Goal: Task Accomplishment & Management: Use online tool/utility

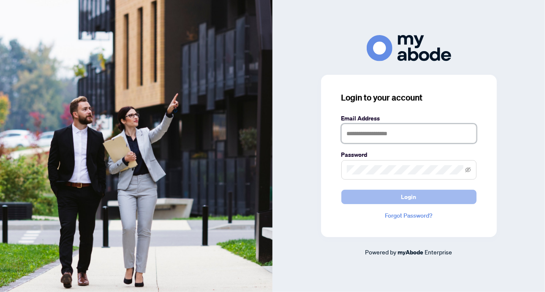
type input "**********"
click at [406, 196] on span "Login" at bounding box center [408, 197] width 15 height 14
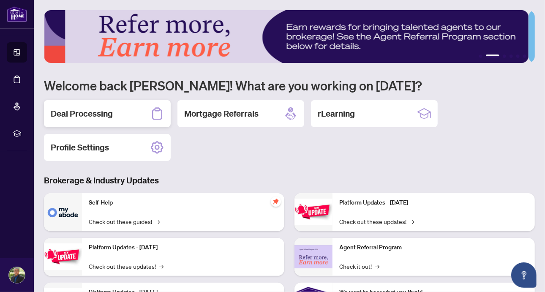
click at [72, 118] on h2 "Deal Processing" at bounding box center [82, 114] width 62 height 12
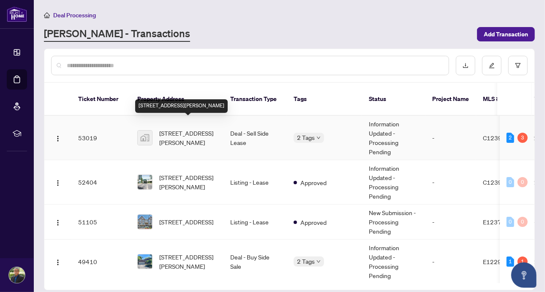
click at [199, 128] on span "16 Harrison Garden Blvd #903, North York, Toronto, ON, Canada" at bounding box center [187, 137] width 57 height 19
click at [199, 127] on main "Deal Processing RAHR - Transactions Add Transaction Ticket Number Property Addr…" at bounding box center [289, 146] width 511 height 292
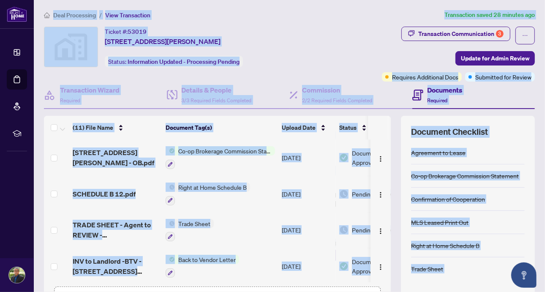
click at [353, 67] on div "Transaction Communication 3 Update for Admin Review Requires Additional Docs Su…" at bounding box center [424, 54] width 221 height 55
click at [311, 61] on div "Ticket #: 53019 16 Harrison Garden Blvd #903, North York, Toronto, ON, Canada S…" at bounding box center [177, 47] width 267 height 41
click at [353, 72] on div "Transaction Communication 3 Update for Admin Review Requires Additional Docs Su…" at bounding box center [424, 54] width 221 height 55
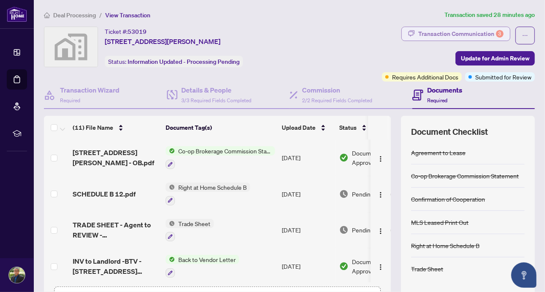
click at [463, 34] on div "Transaction Communication 3" at bounding box center [460, 34] width 85 height 14
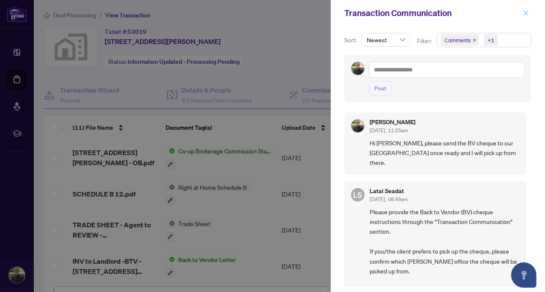
click at [524, 11] on icon "close" at bounding box center [526, 13] width 6 height 6
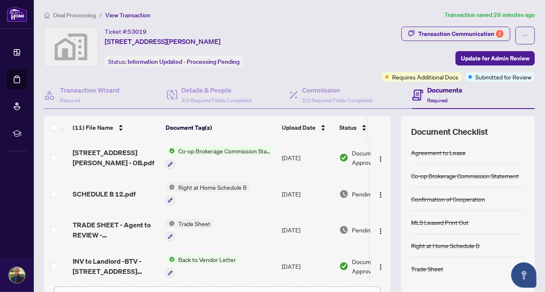
click at [218, 185] on span "Right at Home Schedule B" at bounding box center [212, 187] width 75 height 9
click at [219, 185] on span "Right at Home Schedule B" at bounding box center [212, 187] width 75 height 9
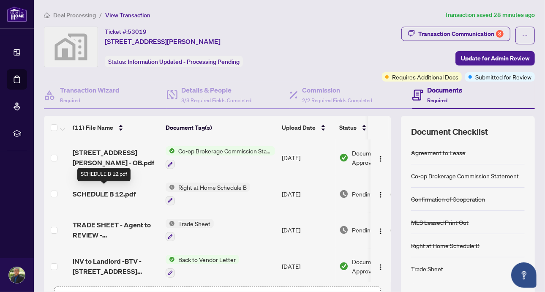
click at [99, 190] on span "SCHEDULE B 12.pdf" at bounding box center [104, 194] width 63 height 10
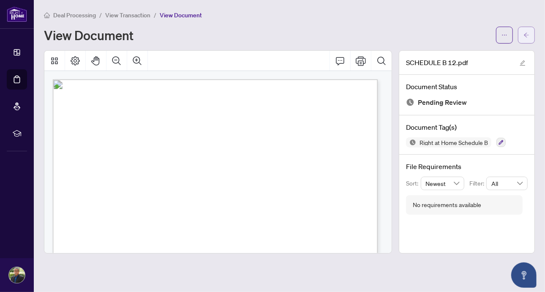
click at [528, 32] on icon "arrow-left" at bounding box center [526, 35] width 6 height 6
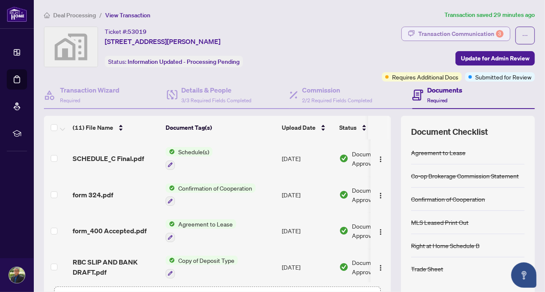
click at [433, 34] on div "Transaction Communication 3" at bounding box center [460, 34] width 85 height 14
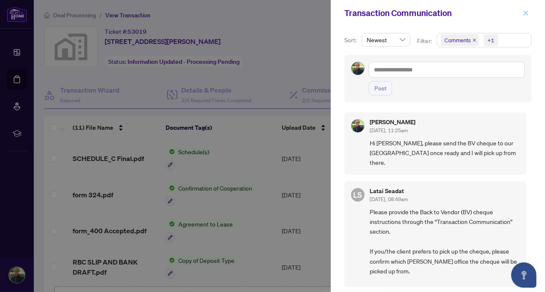
click at [529, 14] on icon "close" at bounding box center [526, 13] width 6 height 6
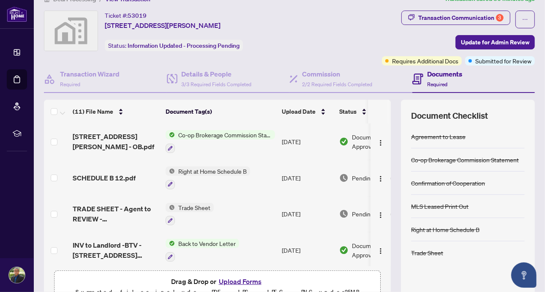
scroll to position [24, 0]
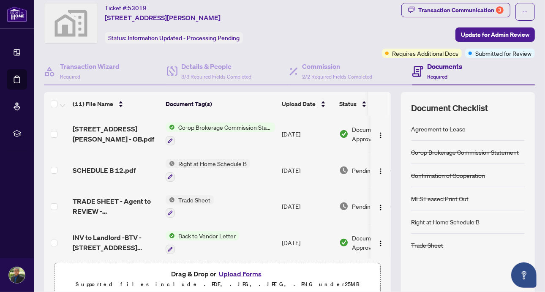
click at [246, 125] on span "Co-op Brokerage Commission Statement" at bounding box center [225, 127] width 100 height 9
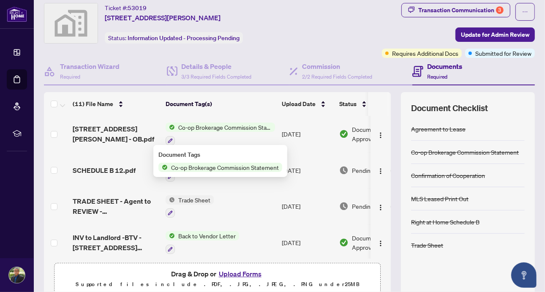
click at [299, 129] on td "Sep/19/2025" at bounding box center [306, 134] width 57 height 36
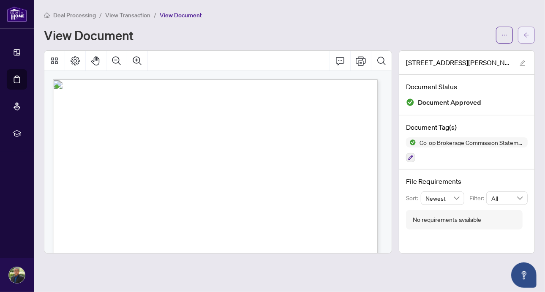
click at [528, 34] on icon "arrow-left" at bounding box center [526, 35] width 6 height 6
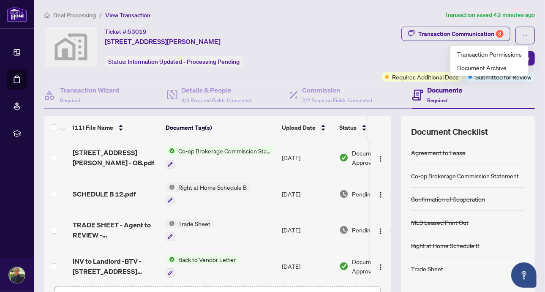
click at [344, 54] on div "Transaction Communication 3 Update for Admin Review Requires Additional Docs Su…" at bounding box center [424, 54] width 221 height 55
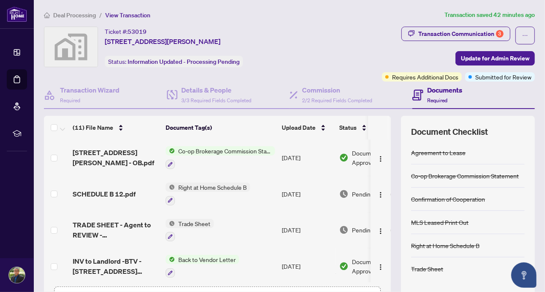
click at [386, 48] on div "Transaction Communication 3 Update for Admin Review Requires Additional Docs Su…" at bounding box center [424, 54] width 221 height 55
click at [444, 32] on div "Transaction Communication 3" at bounding box center [460, 34] width 85 height 14
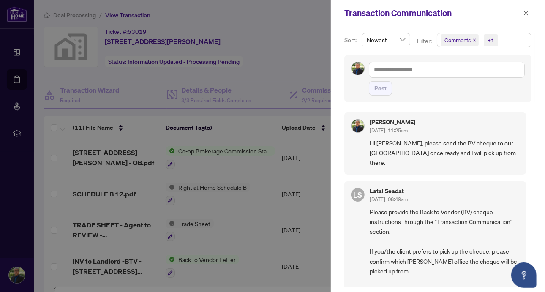
click at [527, 12] on icon "close" at bounding box center [526, 13] width 5 height 5
